Goal: Information Seeking & Learning: Learn about a topic

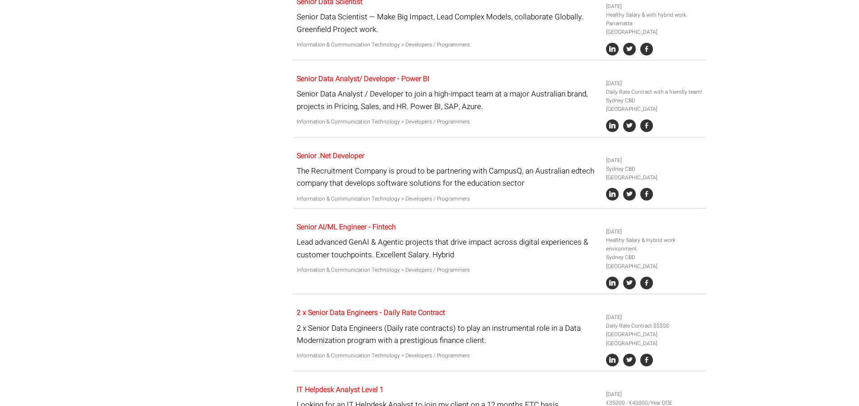
scroll to position [1713, 0]
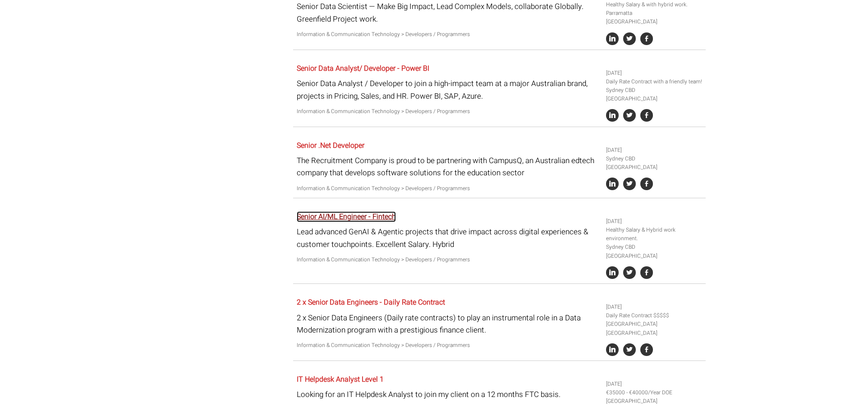
click at [357, 211] on link "Senior AI/ML Engineer - Fintech" at bounding box center [346, 216] width 99 height 11
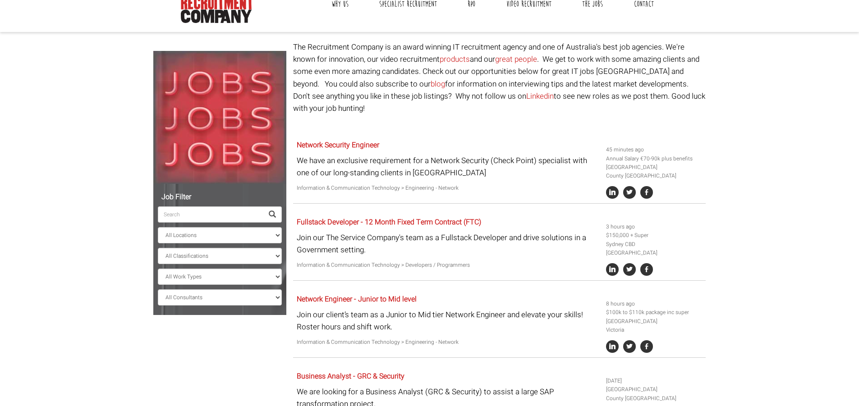
scroll to position [43, 0]
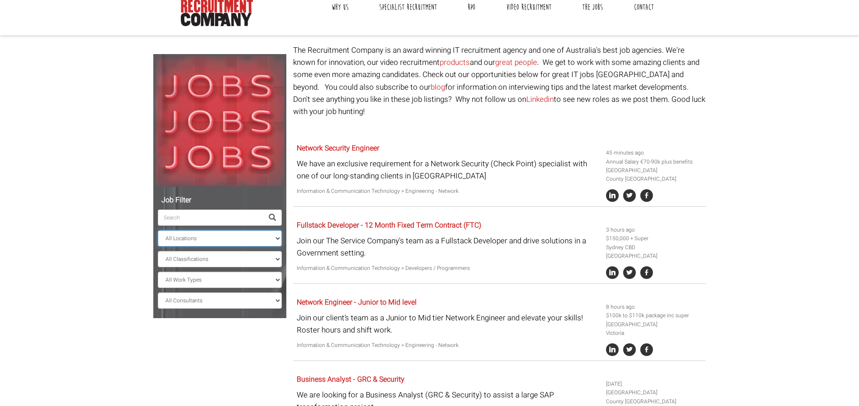
click at [277, 235] on select "All Locations Sydney Melbourne Ireland Sydney CBD Parramatta Circular Quay Nort…" at bounding box center [220, 238] width 124 height 16
select select "[GEOGRAPHIC_DATA]"
click at [158, 230] on select "All Locations Sydney Melbourne Ireland Sydney CBD Parramatta Circular Quay Nort…" at bounding box center [220, 238] width 124 height 16
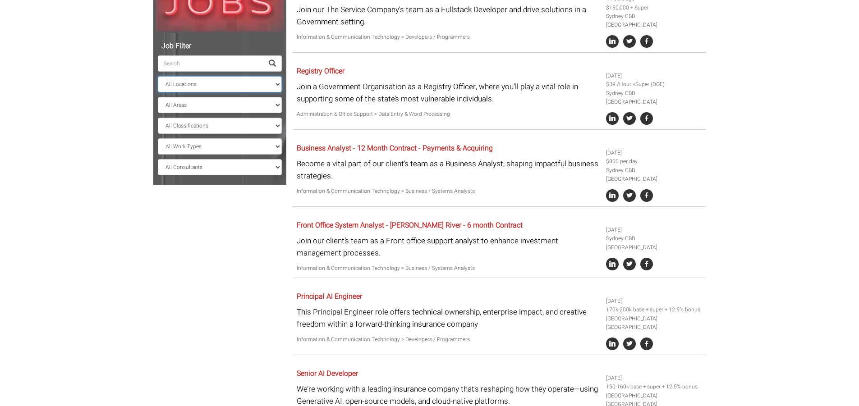
scroll to position [223, 0]
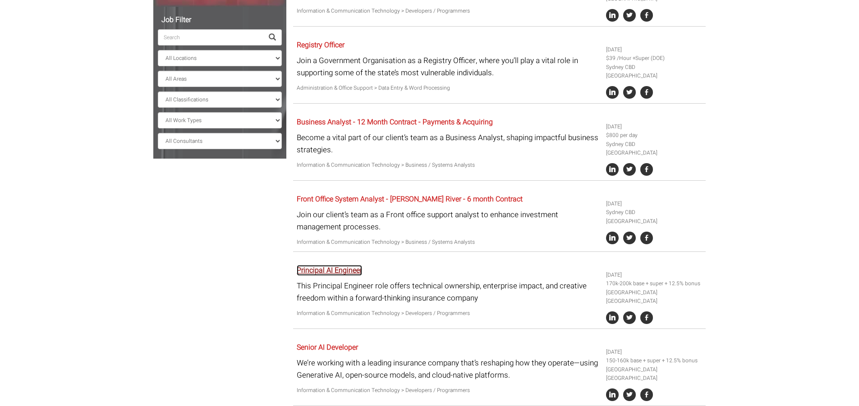
click at [332, 265] on link "Principal AI Engineer" at bounding box center [329, 270] width 65 height 11
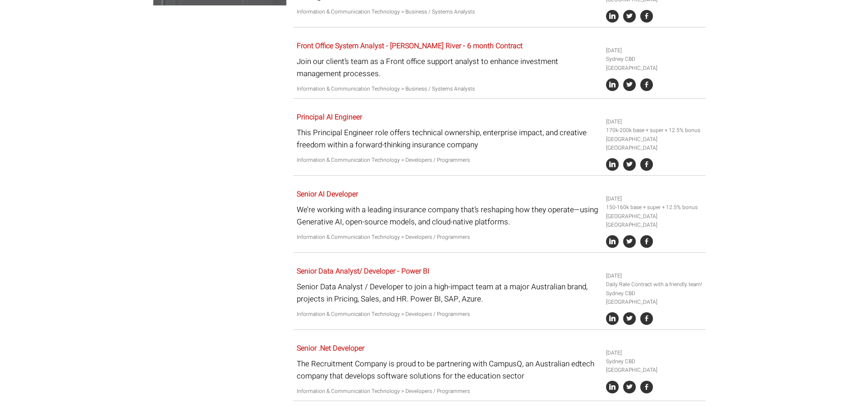
scroll to position [403, 0]
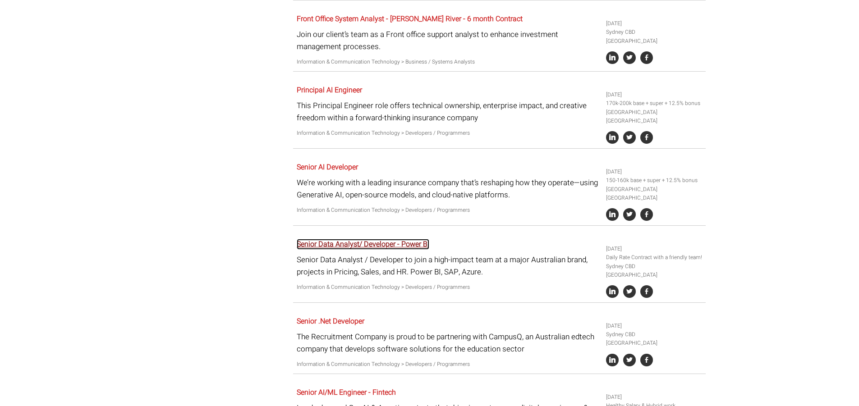
click at [423, 239] on link "Senior Data Analyst/ Developer - Power BI" at bounding box center [363, 244] width 133 height 11
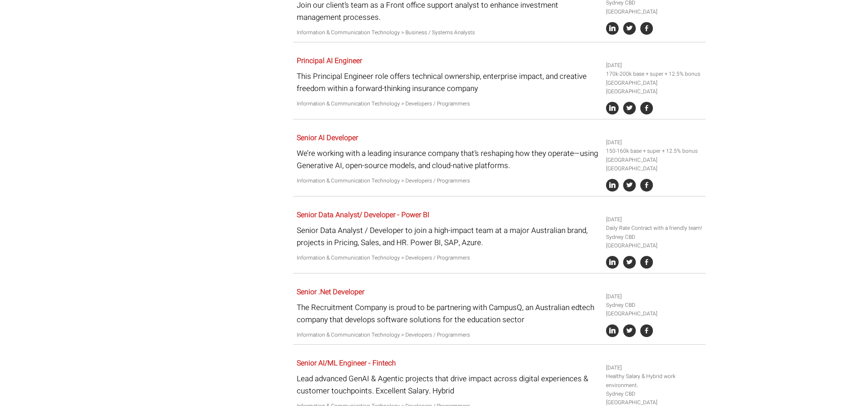
scroll to position [449, 0]
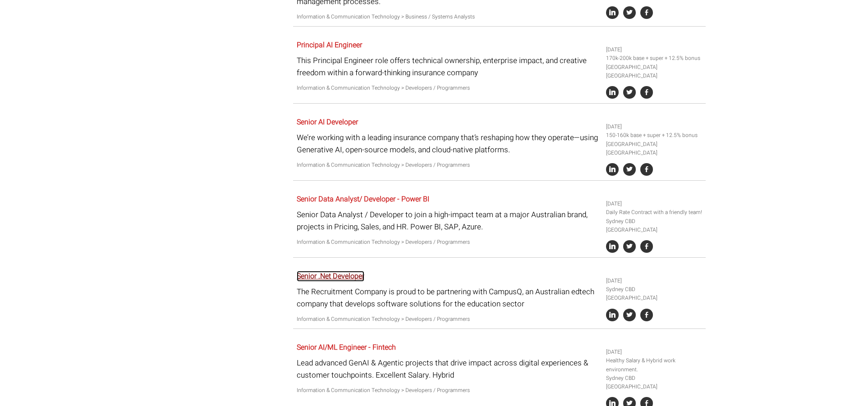
click at [312, 271] on link "Senior .Net Developer" at bounding box center [331, 276] width 68 height 11
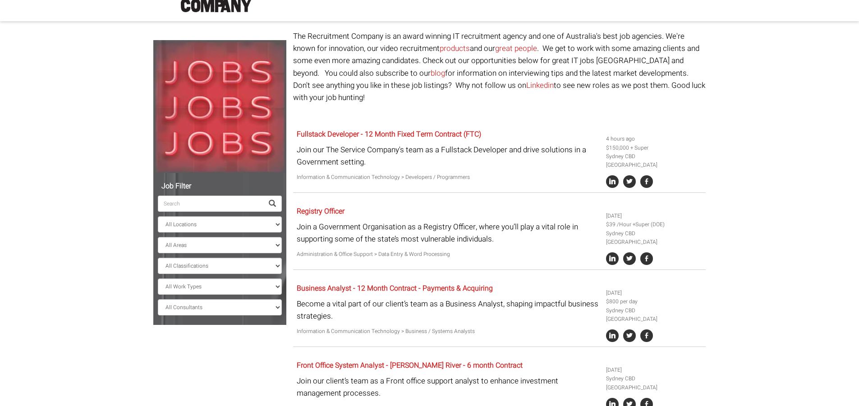
scroll to position [0, 0]
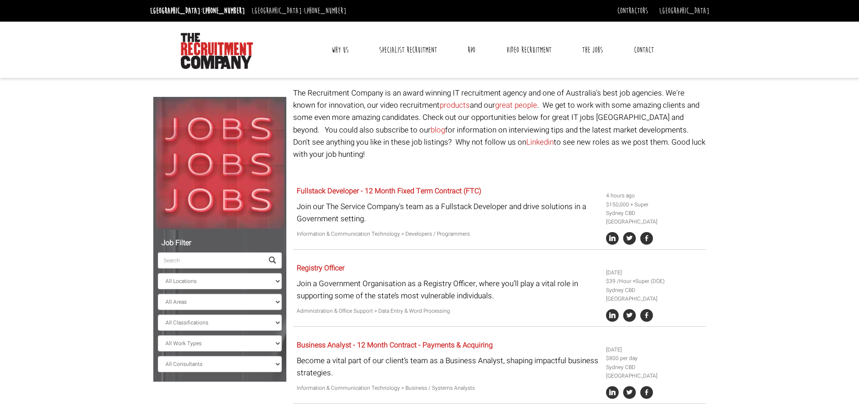
click at [334, 44] on link "Why Us" at bounding box center [340, 50] width 31 height 23
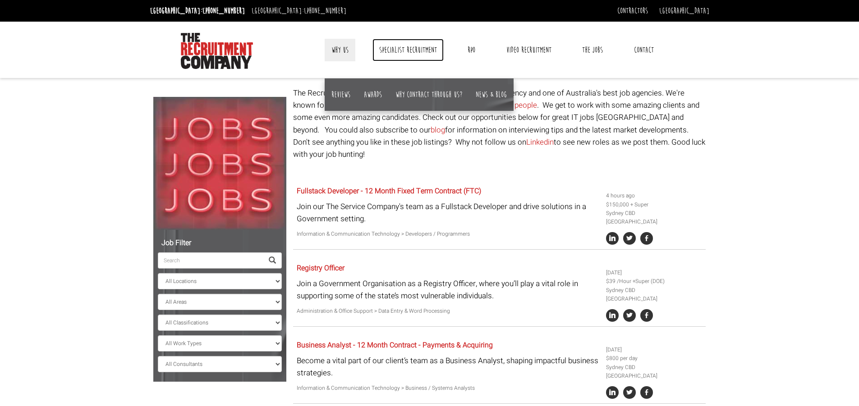
click at [405, 50] on link "Specialist Recruitment" at bounding box center [407, 50] width 71 height 23
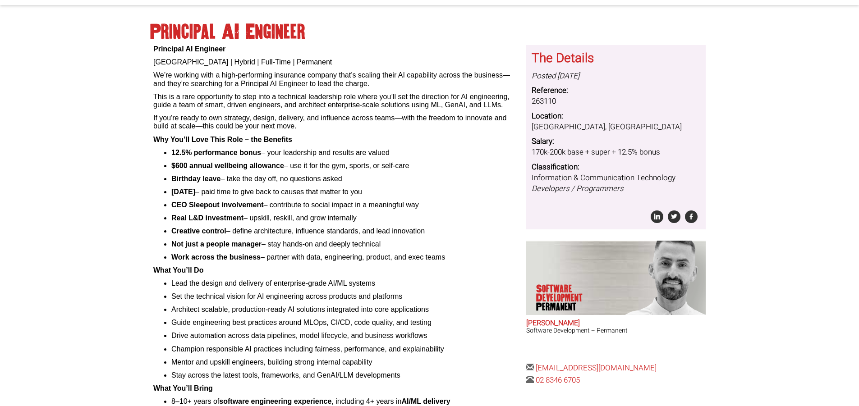
scroll to position [90, 0]
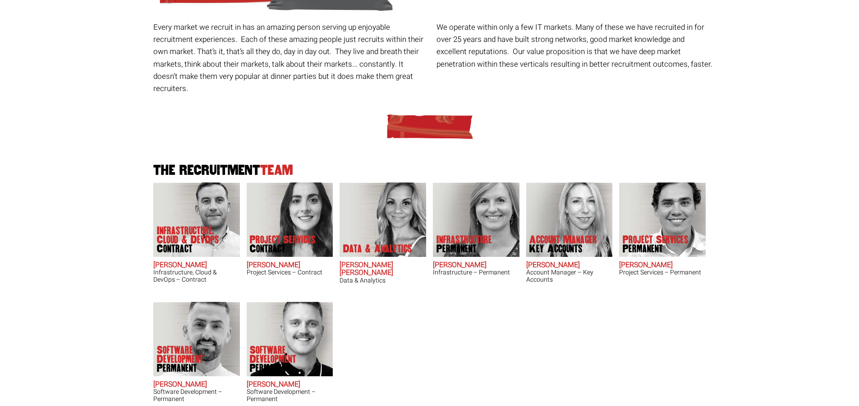
scroll to position [135, 0]
click at [554, 244] on span "Key Accounts" at bounding box center [563, 248] width 68 height 9
